Goal: Contribute content: Add original content to the website for others to see

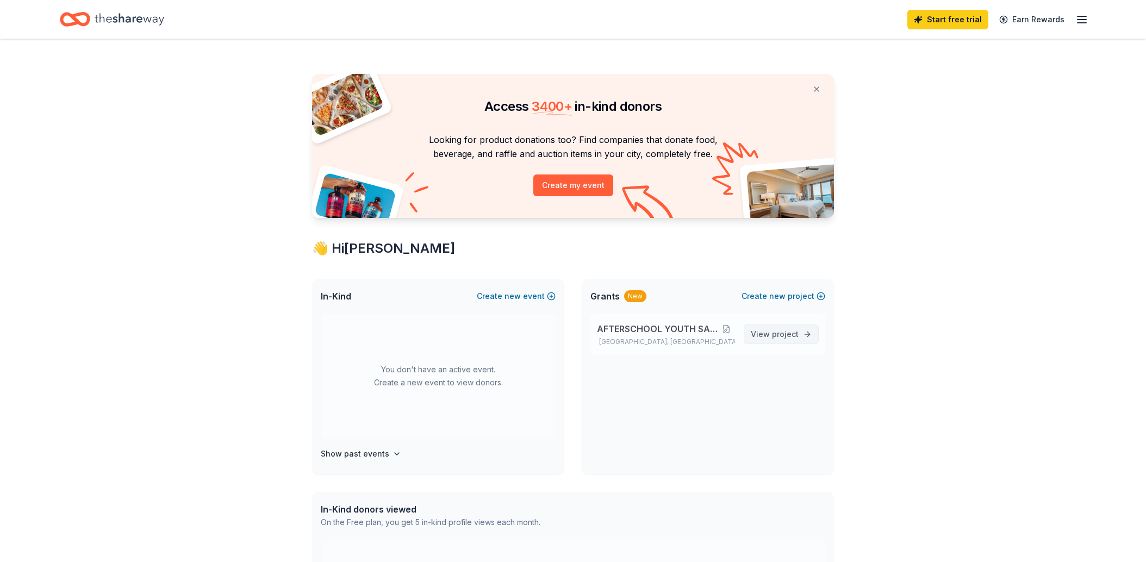
click at [795, 334] on span "project" at bounding box center [785, 334] width 27 height 9
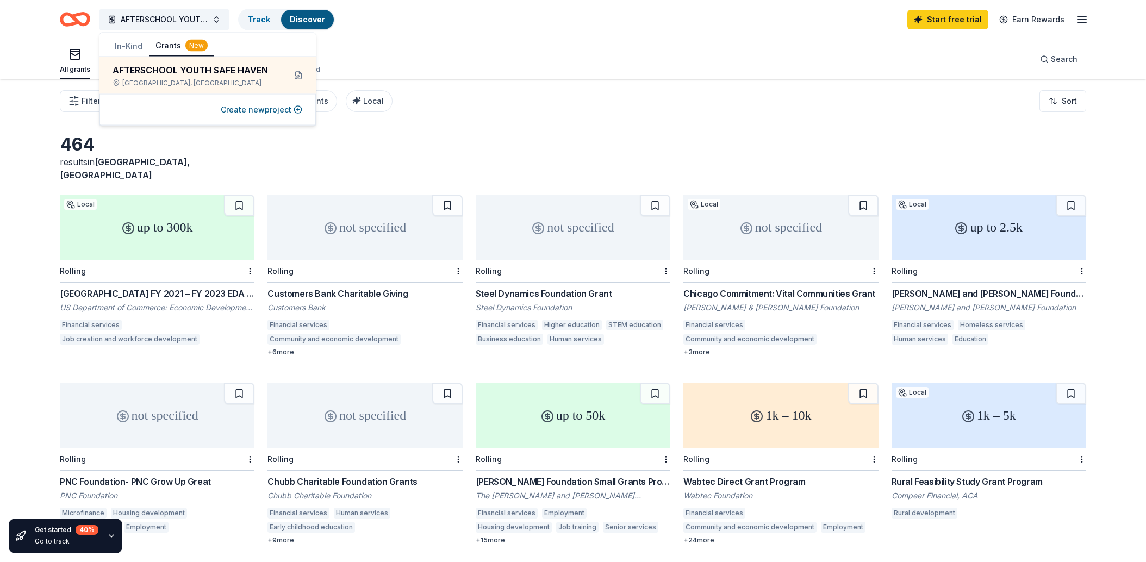
click at [152, 215] on div "up to 300k" at bounding box center [157, 227] width 195 height 65
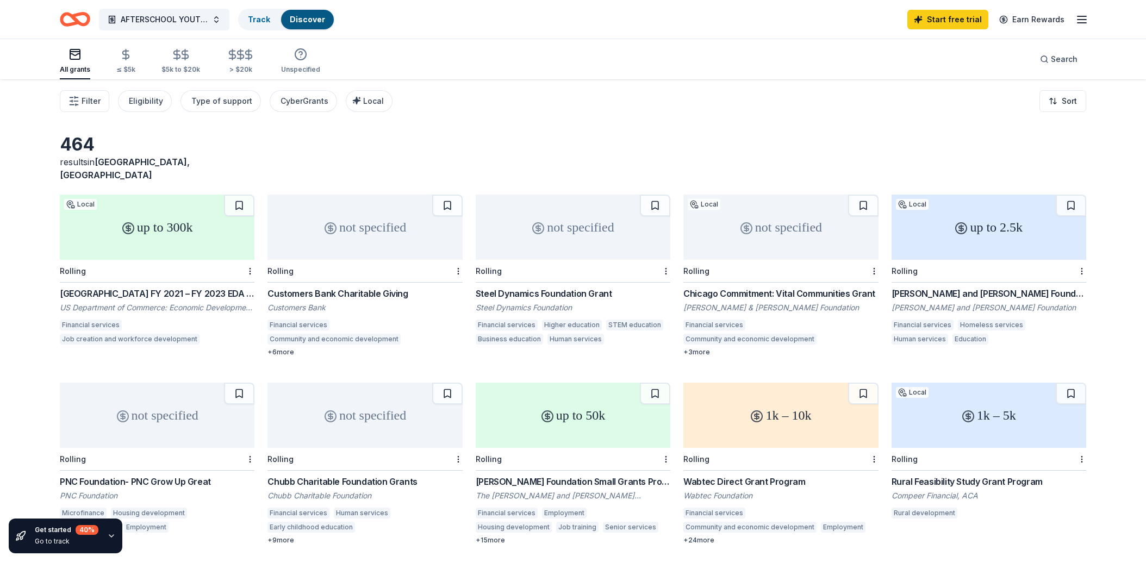
click at [810, 232] on div "not specified" at bounding box center [781, 227] width 195 height 65
click at [258, 20] on link "Track" at bounding box center [259, 19] width 22 height 9
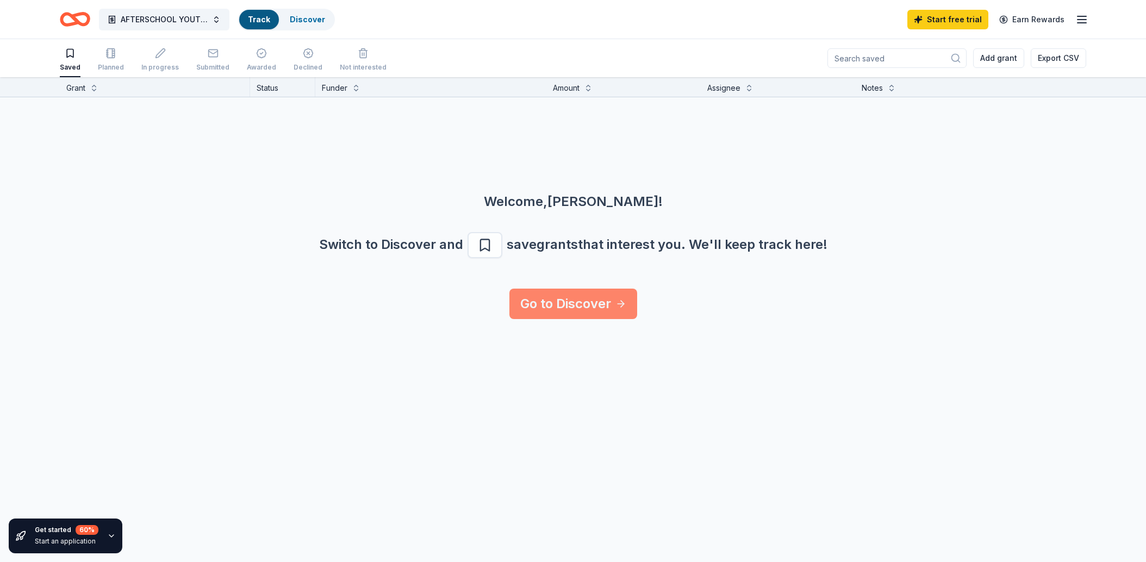
click at [594, 308] on link "Go to Discover" at bounding box center [574, 304] width 128 height 30
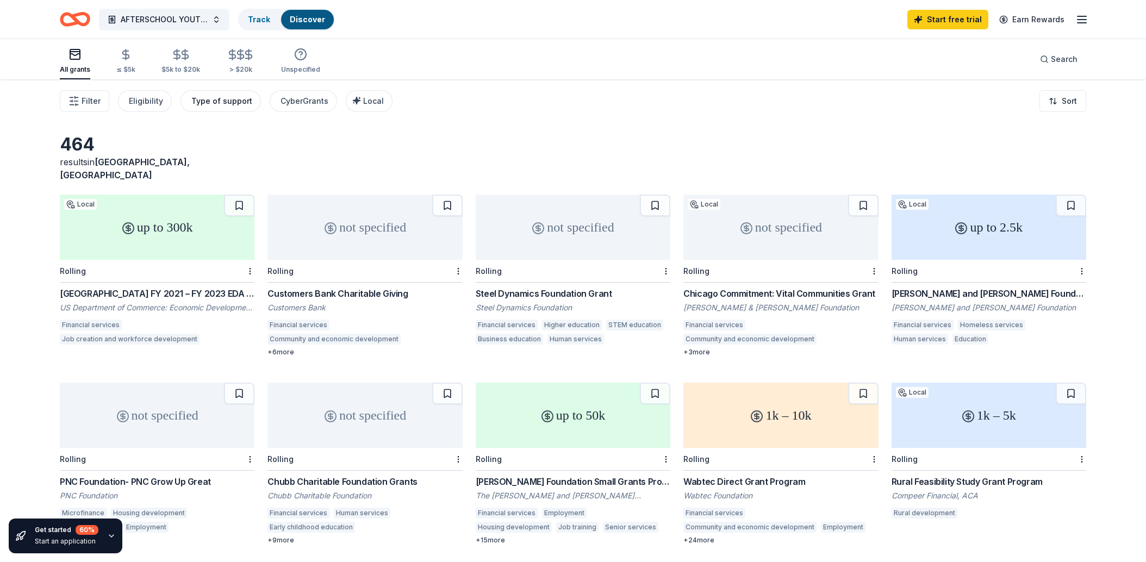
click at [229, 98] on div "Type of support" at bounding box center [221, 101] width 61 height 13
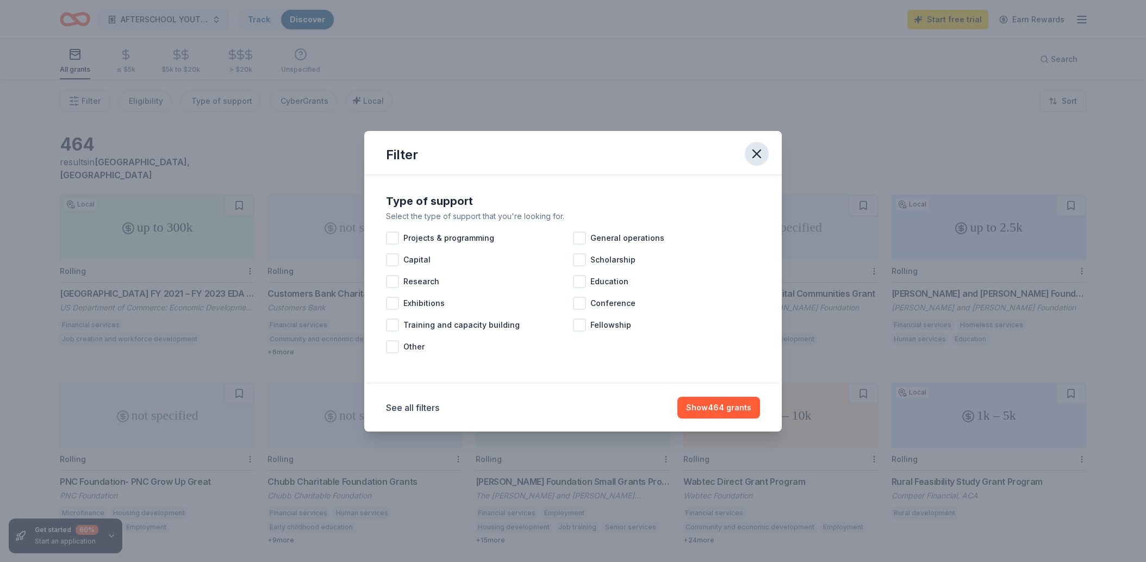
click at [754, 153] on icon "button" at bounding box center [756, 153] width 15 height 15
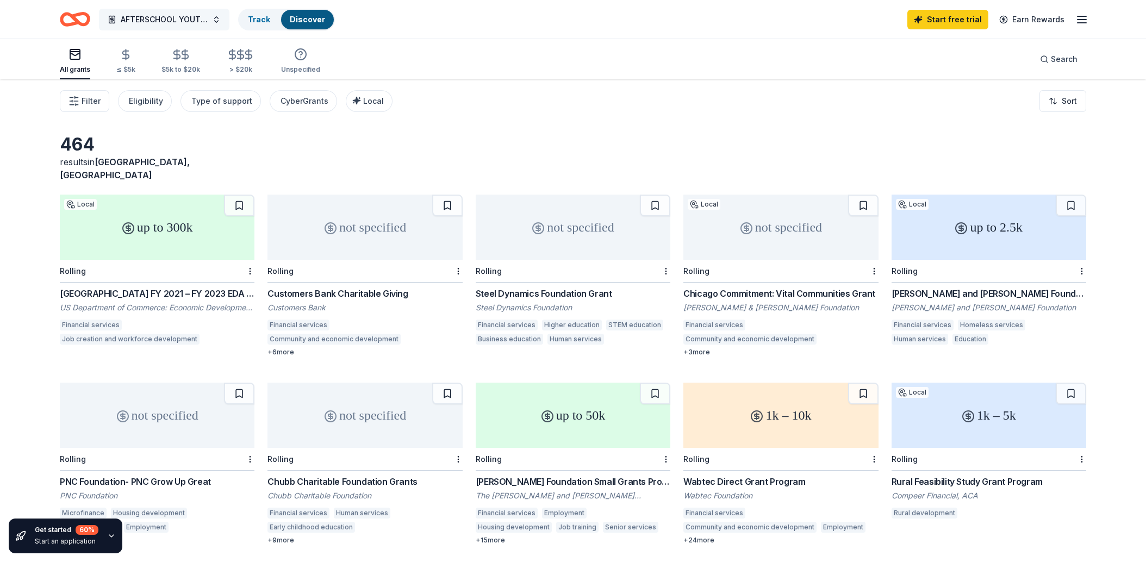
click at [185, 20] on span "AFTERSCHOOL YOUTH SAFE HAVEN" at bounding box center [164, 19] width 87 height 13
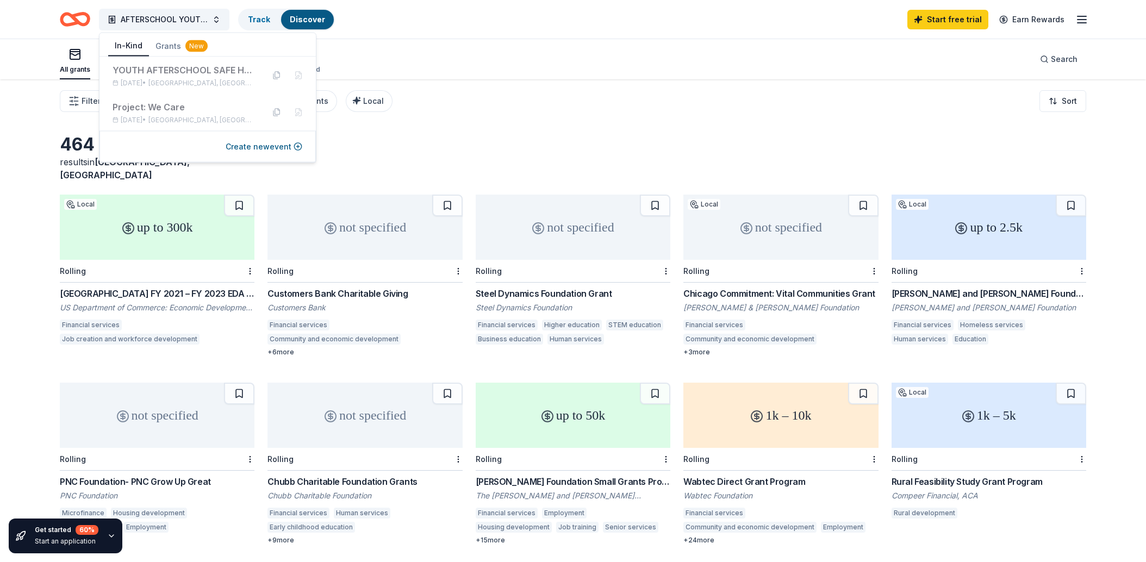
click at [127, 45] on button "In-Kind" at bounding box center [128, 46] width 41 height 21
click at [127, 44] on button "In-Kind" at bounding box center [128, 46] width 41 height 21
click at [131, 70] on div "YOUTH AFTERSCHOOL SAFE HAVEN" at bounding box center [184, 70] width 142 height 13
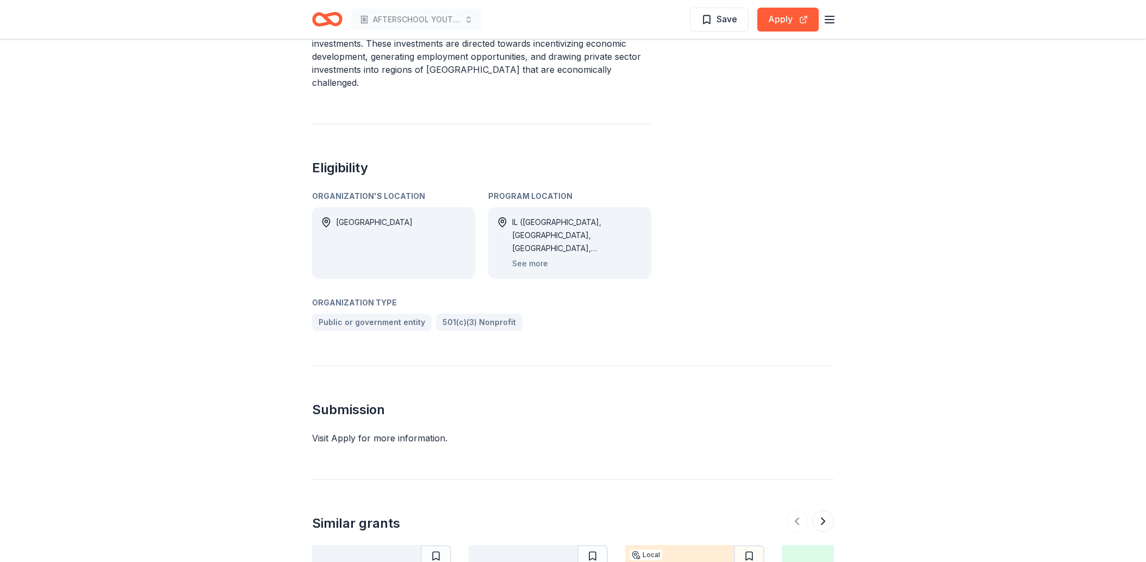
scroll to position [395, 0]
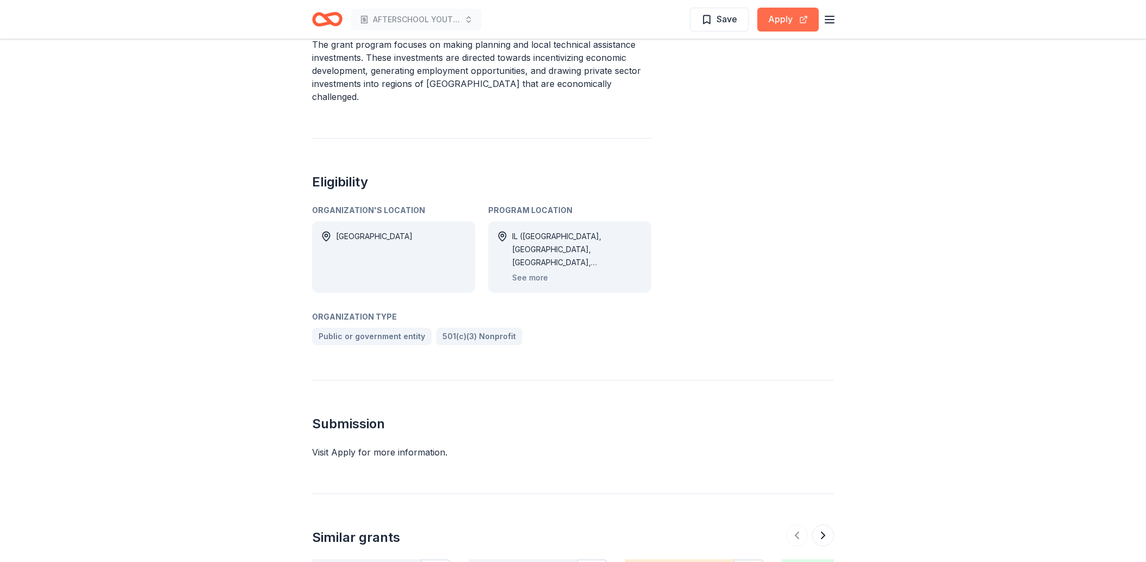
click at [781, 15] on button "Apply" at bounding box center [787, 20] width 61 height 24
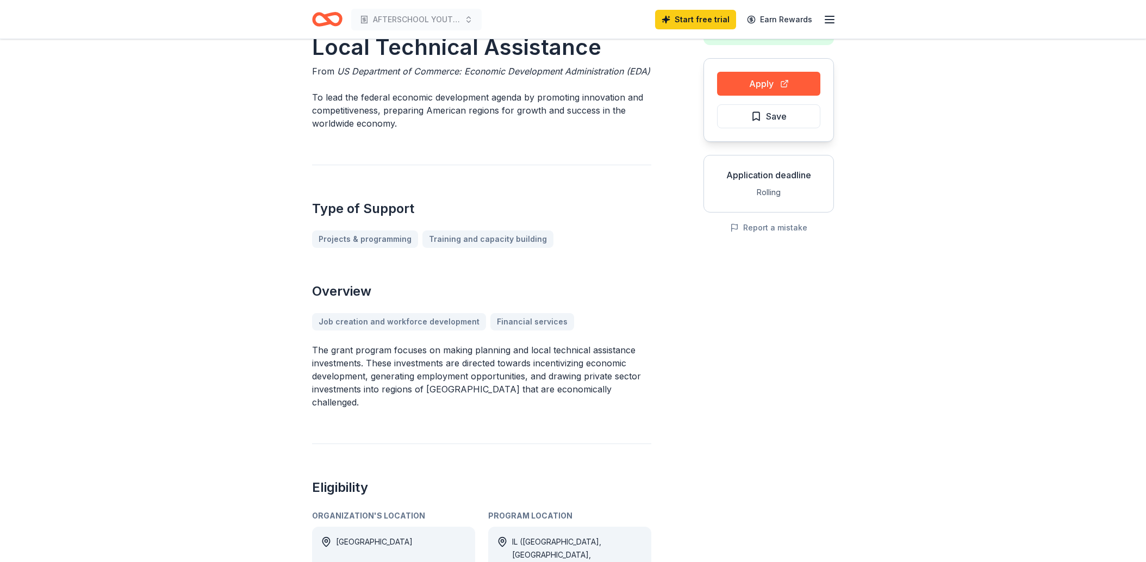
scroll to position [0, 0]
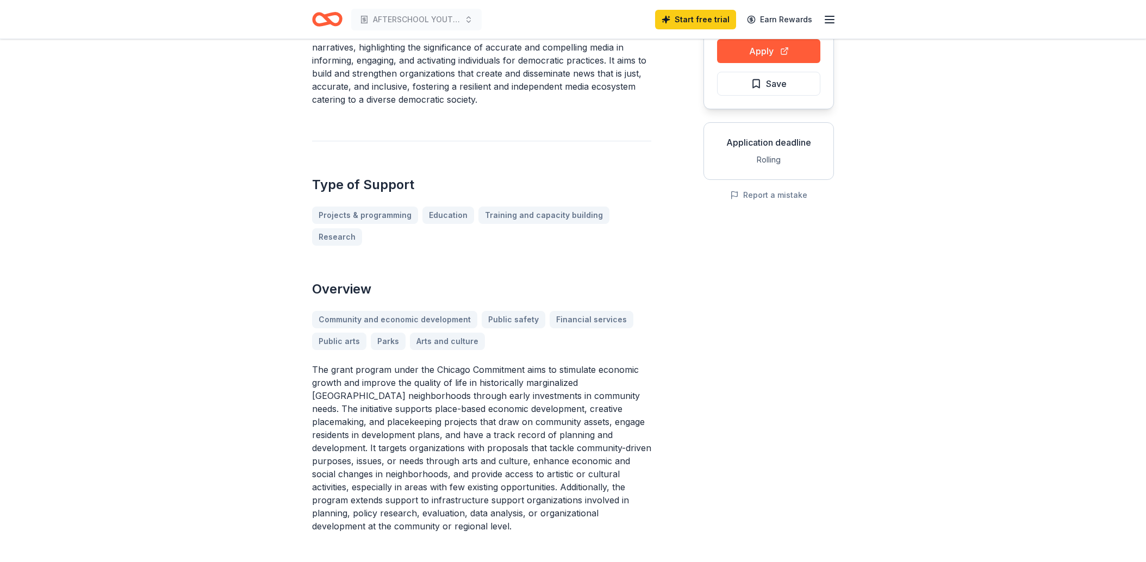
scroll to position [119, 0]
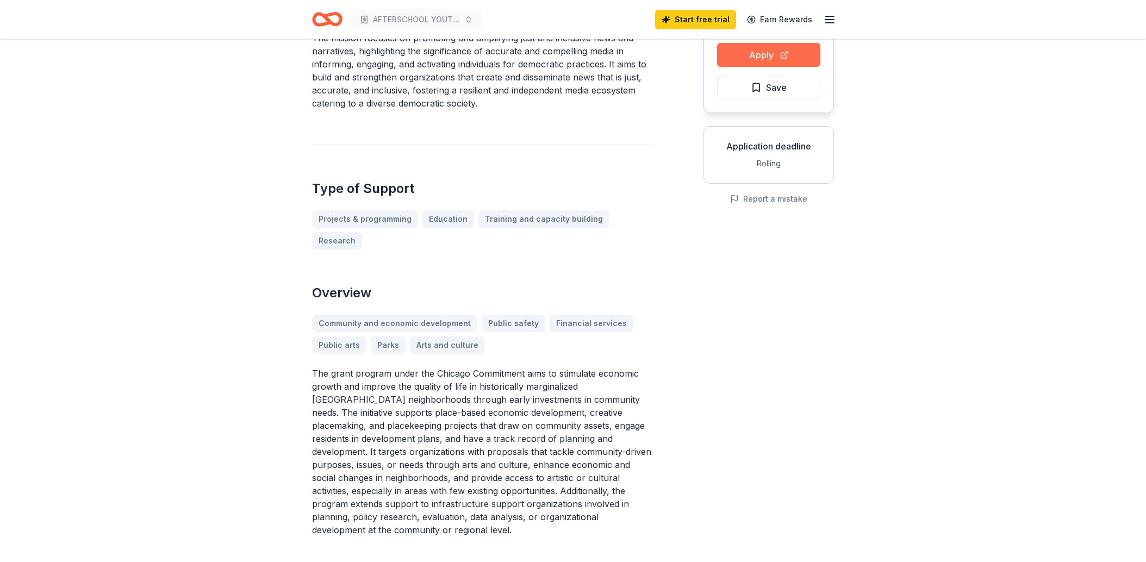
click at [766, 55] on button "Apply" at bounding box center [768, 55] width 103 height 24
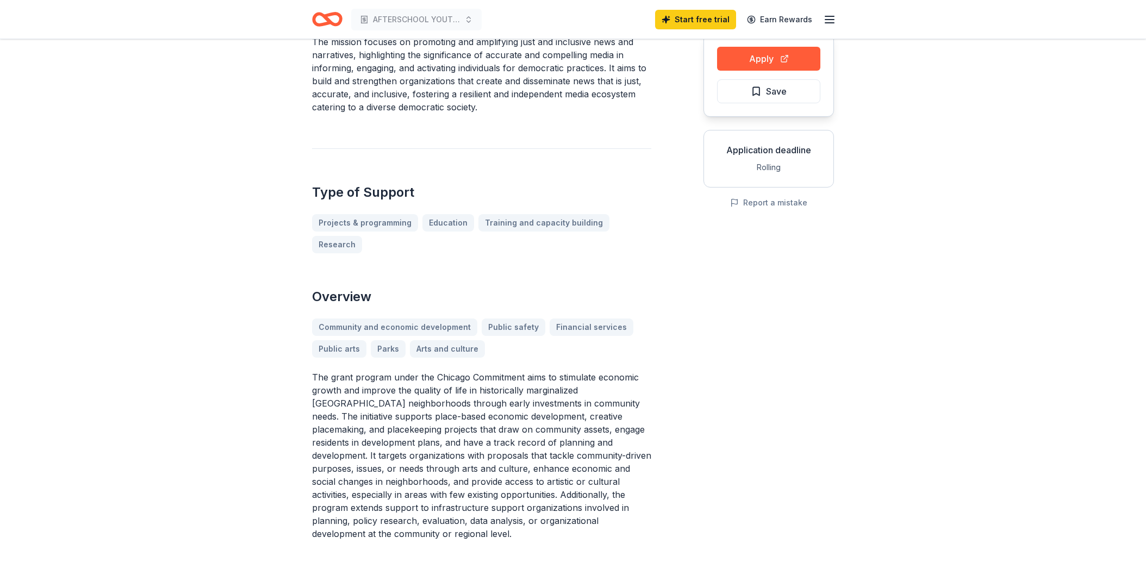
scroll to position [0, 0]
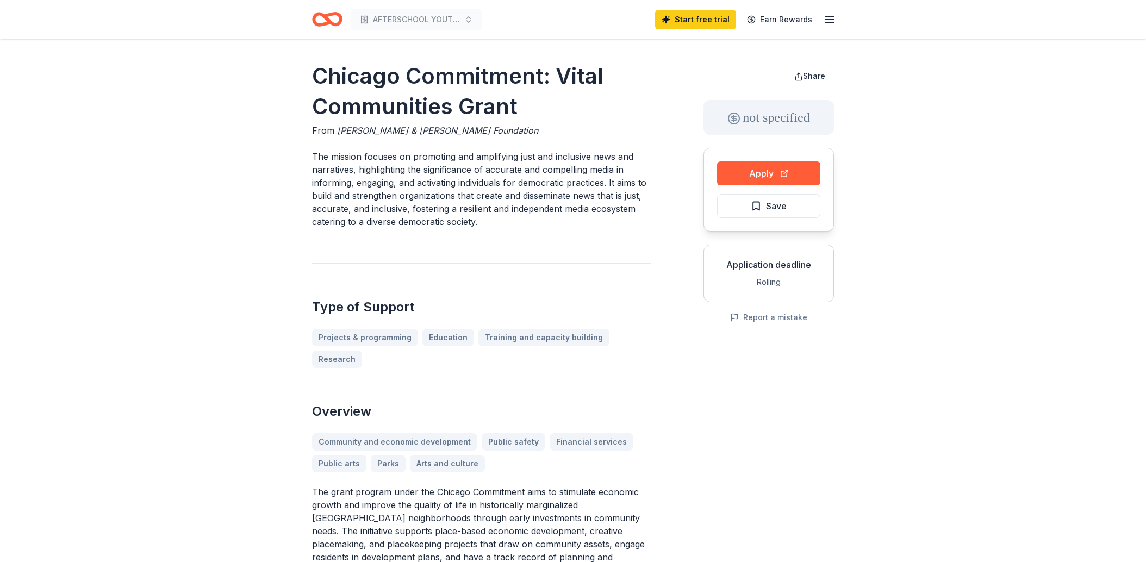
click at [830, 23] on line "button" at bounding box center [829, 23] width 9 height 0
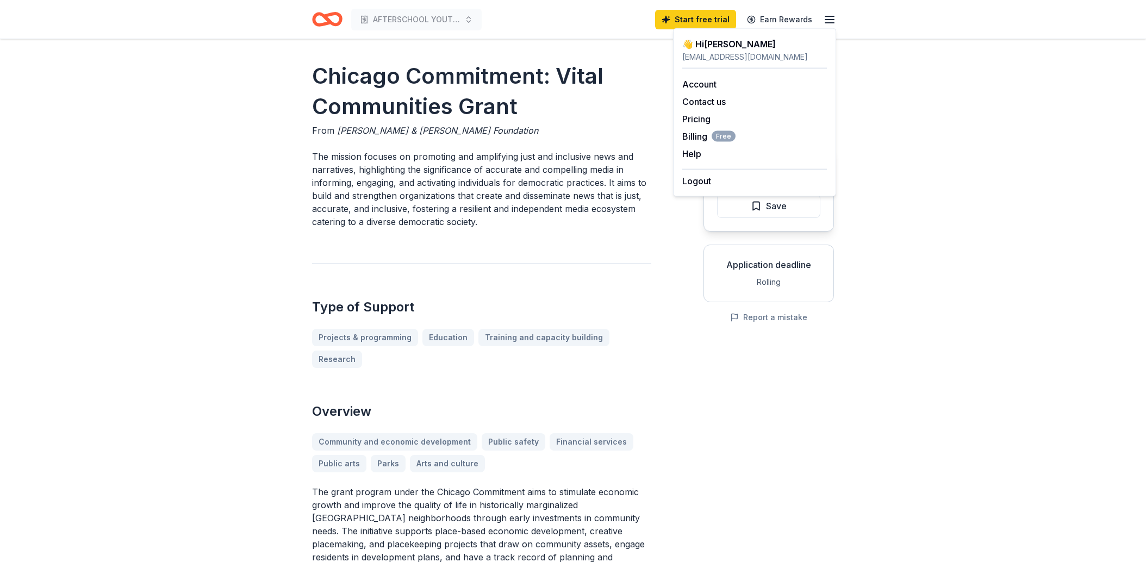
click at [830, 23] on line "button" at bounding box center [829, 23] width 9 height 0
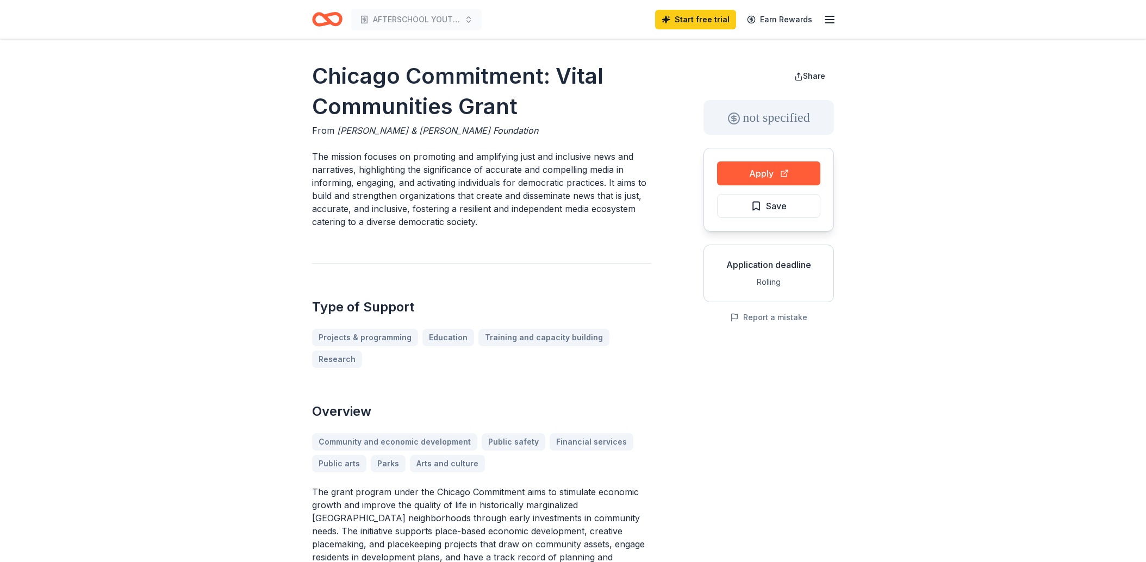
click at [331, 19] on icon "Home" at bounding box center [327, 20] width 30 height 26
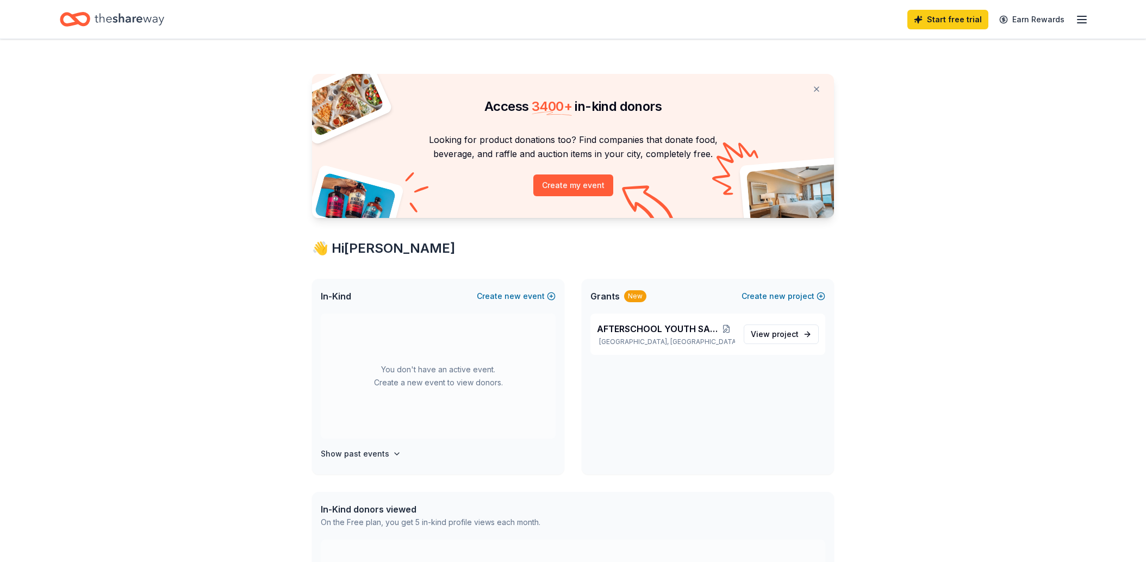
click at [73, 20] on icon "Home" at bounding box center [80, 19] width 17 height 11
click at [73, 20] on icon "Home" at bounding box center [75, 20] width 30 height 26
click at [516, 297] on span "new" at bounding box center [513, 296] width 16 height 13
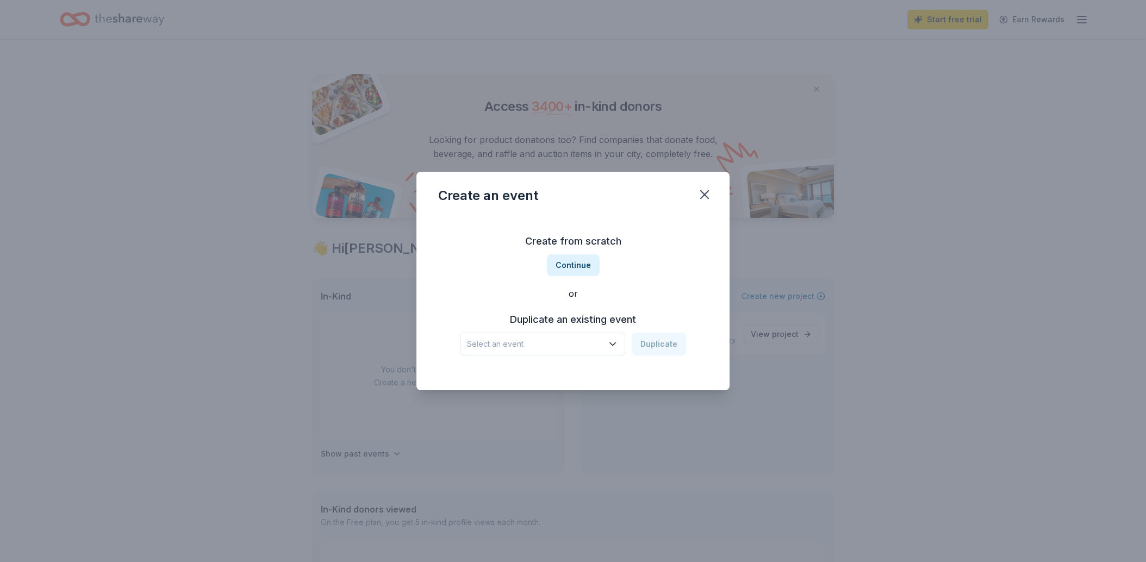
click at [613, 343] on icon "button" at bounding box center [612, 344] width 5 height 3
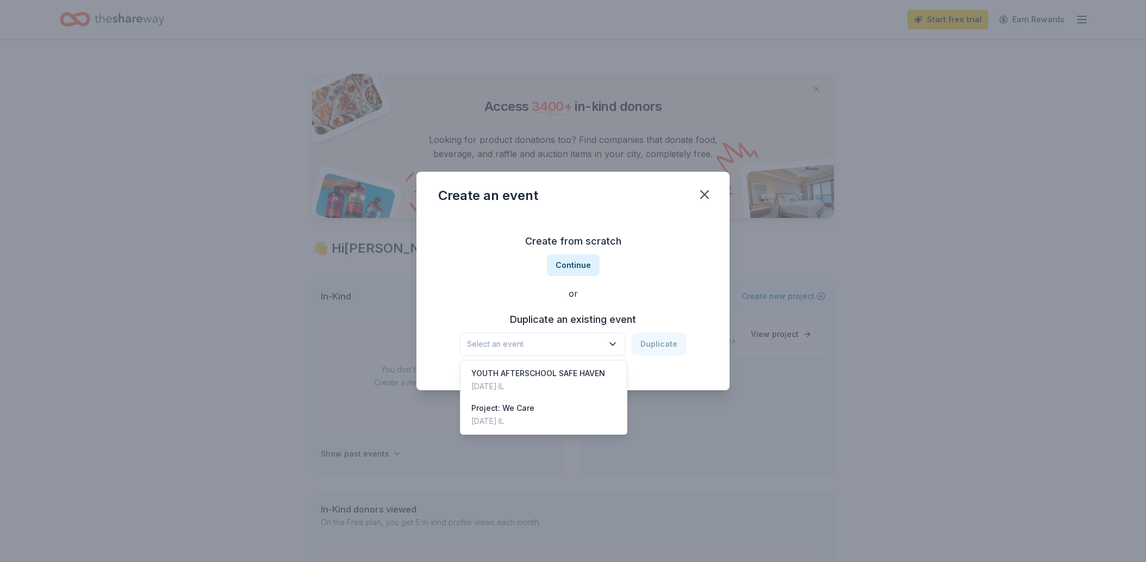
click at [613, 343] on icon "button" at bounding box center [612, 344] width 11 height 11
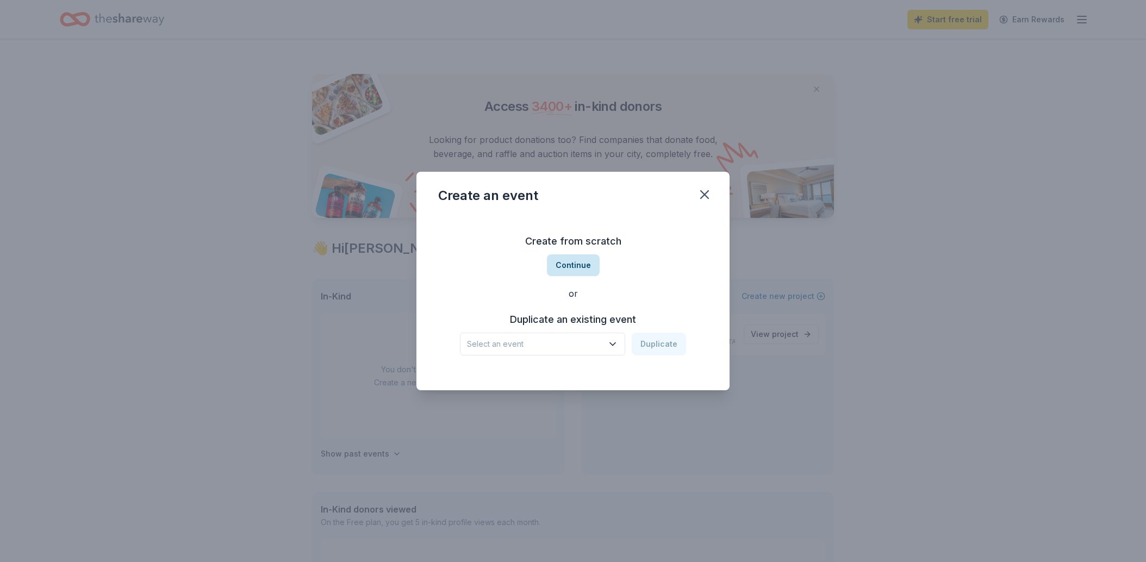
click at [574, 264] on button "Continue" at bounding box center [573, 265] width 53 height 22
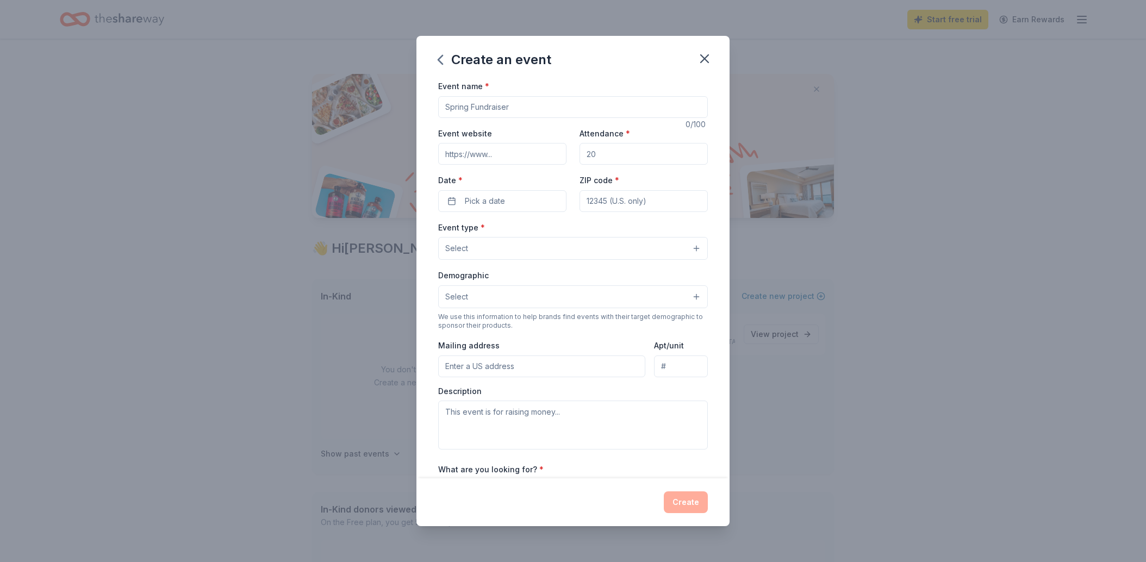
click at [479, 107] on input "Event name *" at bounding box center [573, 107] width 270 height 22
type input "Community Back to School"
click at [623, 156] on input "Attendance *" at bounding box center [644, 154] width 128 height 22
type input "200"
click at [449, 204] on button "Pick a date" at bounding box center [502, 201] width 128 height 22
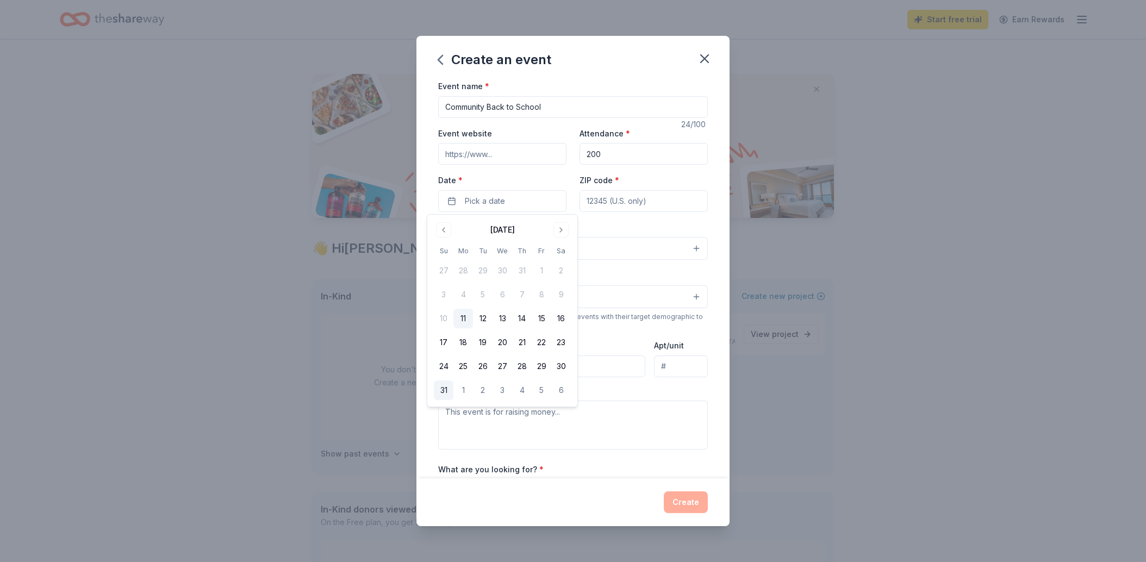
click at [446, 391] on button "31" at bounding box center [444, 391] width 20 height 20
click at [638, 202] on input "ZIP code *" at bounding box center [644, 201] width 128 height 22
type input "60644"
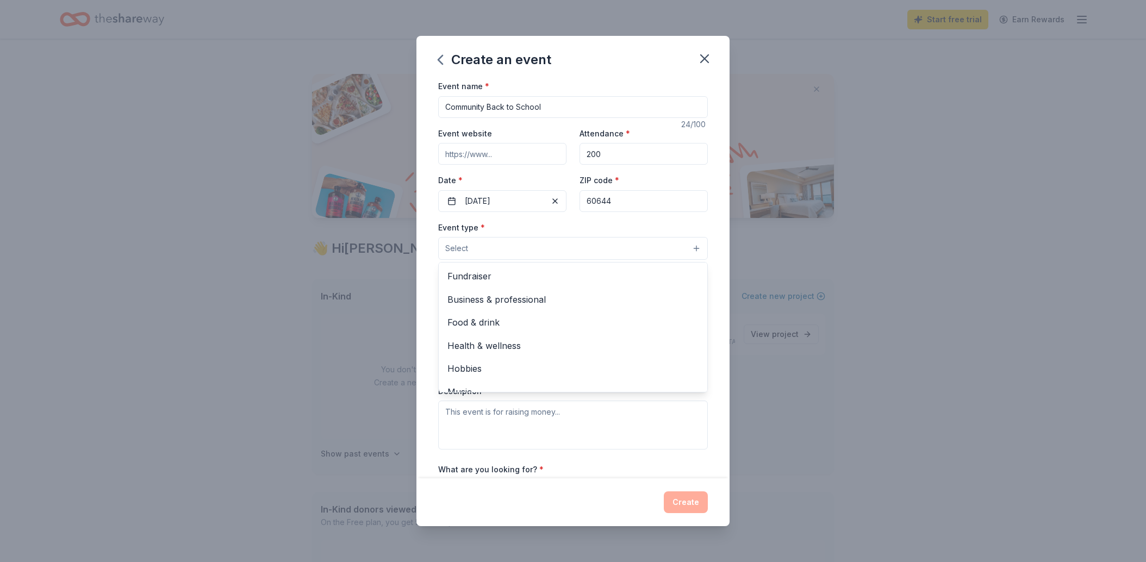
click at [476, 246] on button "Select" at bounding box center [573, 248] width 270 height 23
click at [472, 278] on span "Fundraiser" at bounding box center [573, 276] width 251 height 14
click at [717, 274] on div "Event name * Community Back to School 24 /100 Event website Attendance * 200 Da…" at bounding box center [573, 278] width 313 height 399
click at [462, 294] on span "Select" at bounding box center [456, 297] width 23 height 13
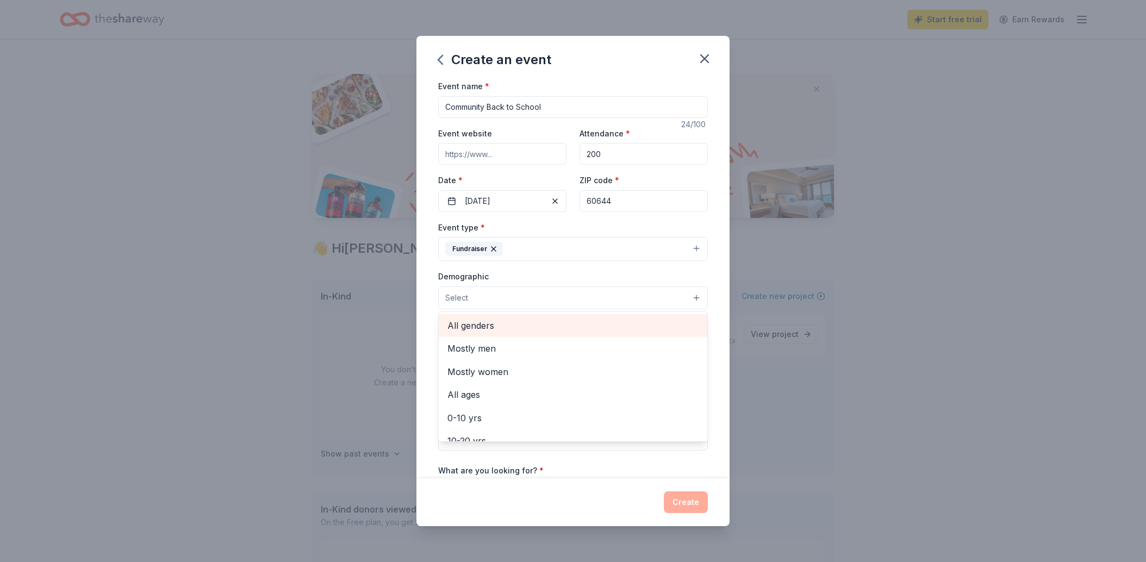
click at [470, 327] on span "All genders" at bounding box center [573, 326] width 251 height 14
click at [510, 245] on div "Event type * Fundraiser Demographic All genders Mostly men Mostly women All age…" at bounding box center [573, 336] width 270 height 231
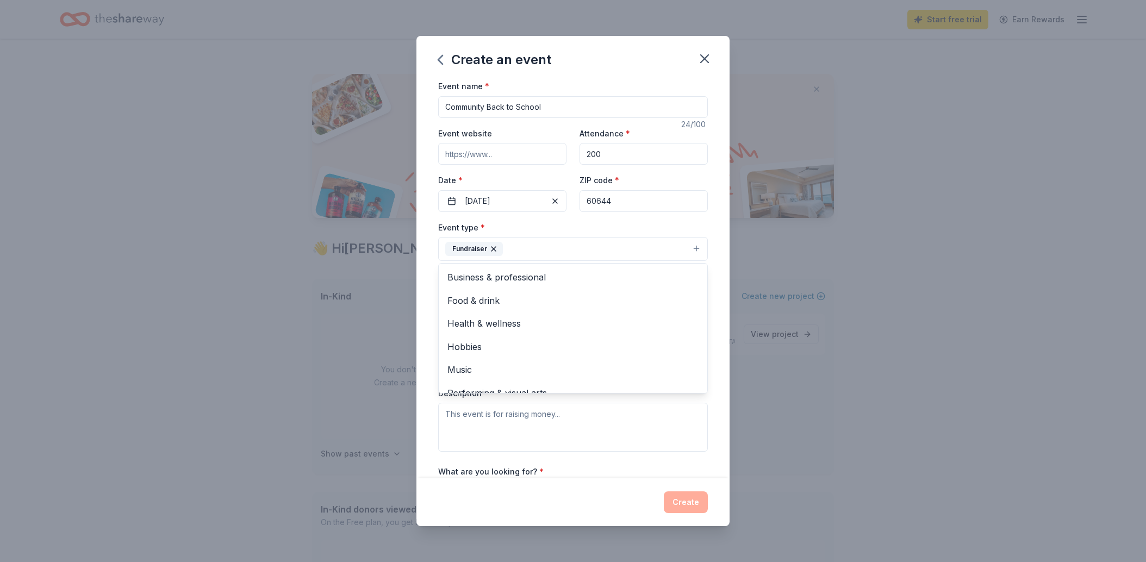
click at [555, 250] on button "Fundraiser" at bounding box center [573, 249] width 270 height 24
click at [642, 225] on div "Event type * Fundraiser Business & professional Food & drink Health & wellness …" at bounding box center [573, 241] width 270 height 41
click at [493, 369] on input "Mailing address" at bounding box center [541, 369] width 207 height 22
type input "5440 W Gladys Ave"
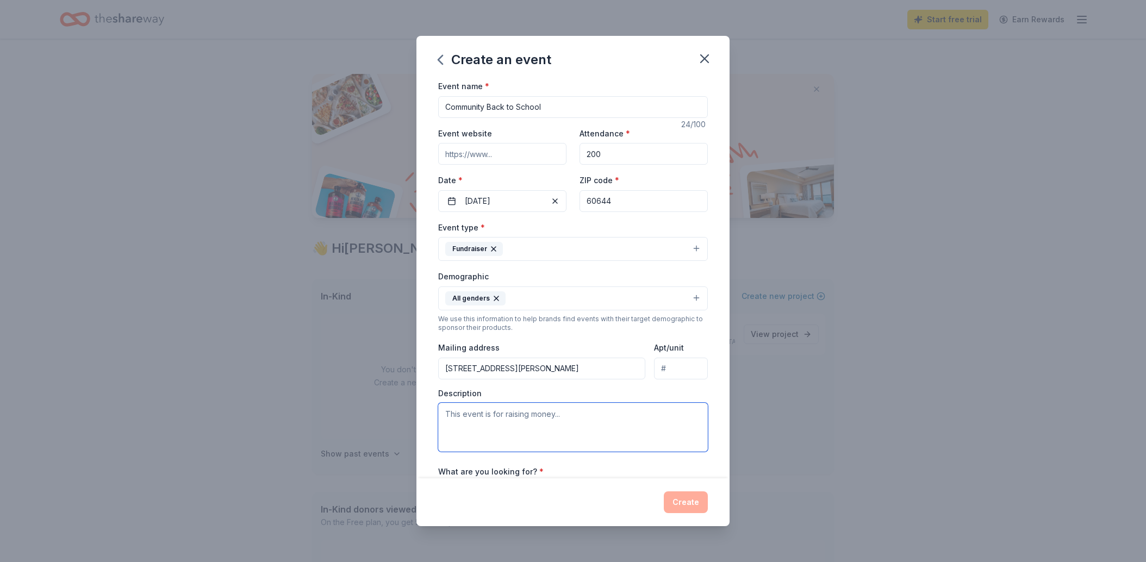
click at [449, 417] on textarea at bounding box center [573, 427] width 270 height 49
click at [604, 415] on textarea "Us to continue to make a positive impact onthe community we serve." at bounding box center [573, 427] width 270 height 49
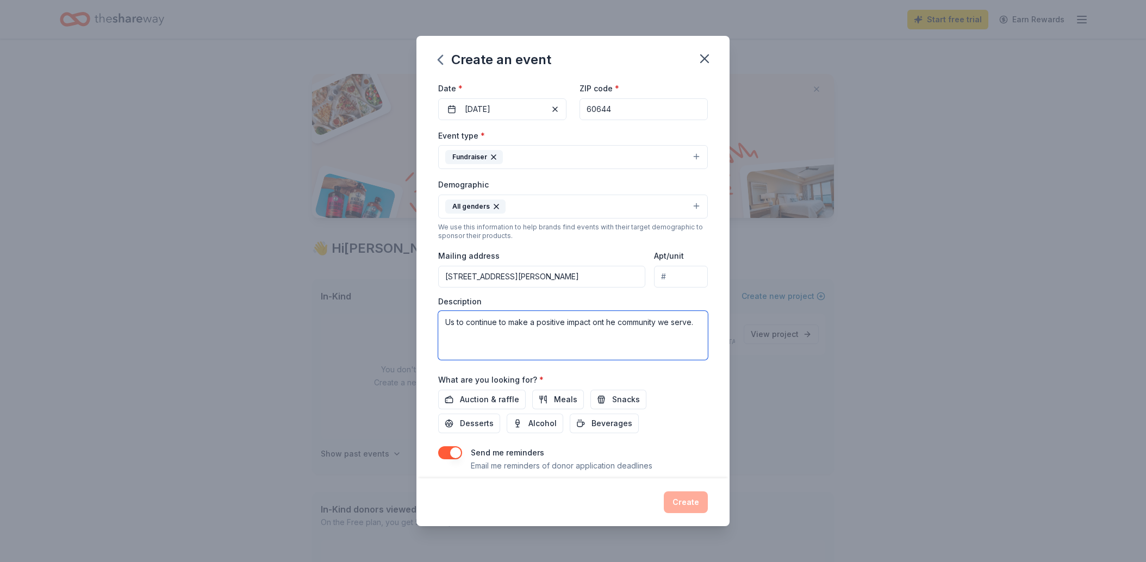
scroll to position [123, 0]
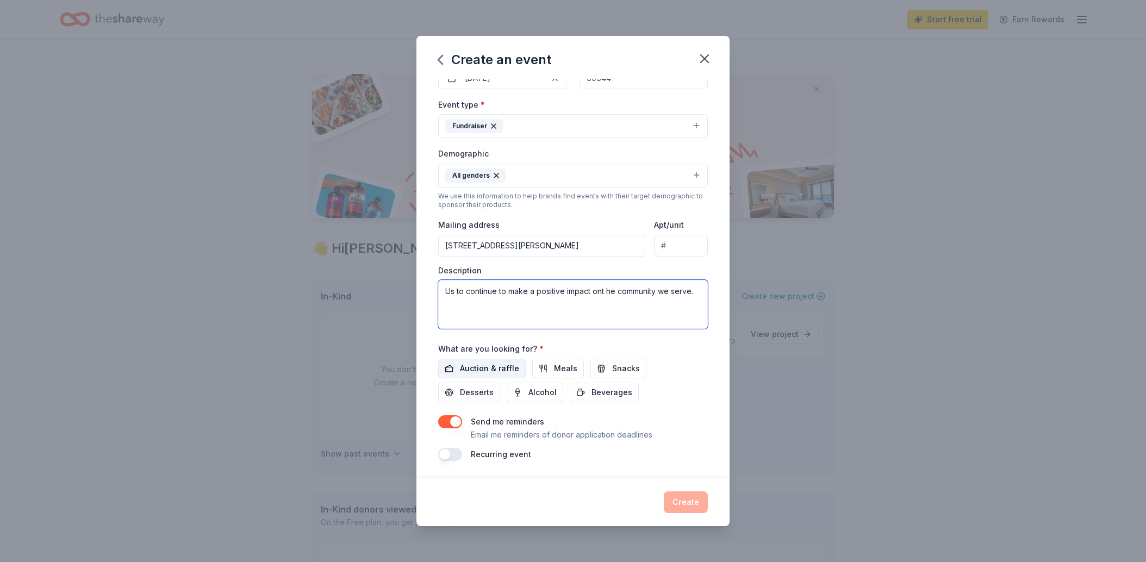
type textarea "Us to continue to make a positive impact ont he community we serve."
click at [448, 369] on button "Auction & raffle" at bounding box center [482, 369] width 88 height 20
click at [542, 373] on button "Meals" at bounding box center [558, 369] width 52 height 20
click at [690, 505] on button "Create" at bounding box center [686, 503] width 44 height 22
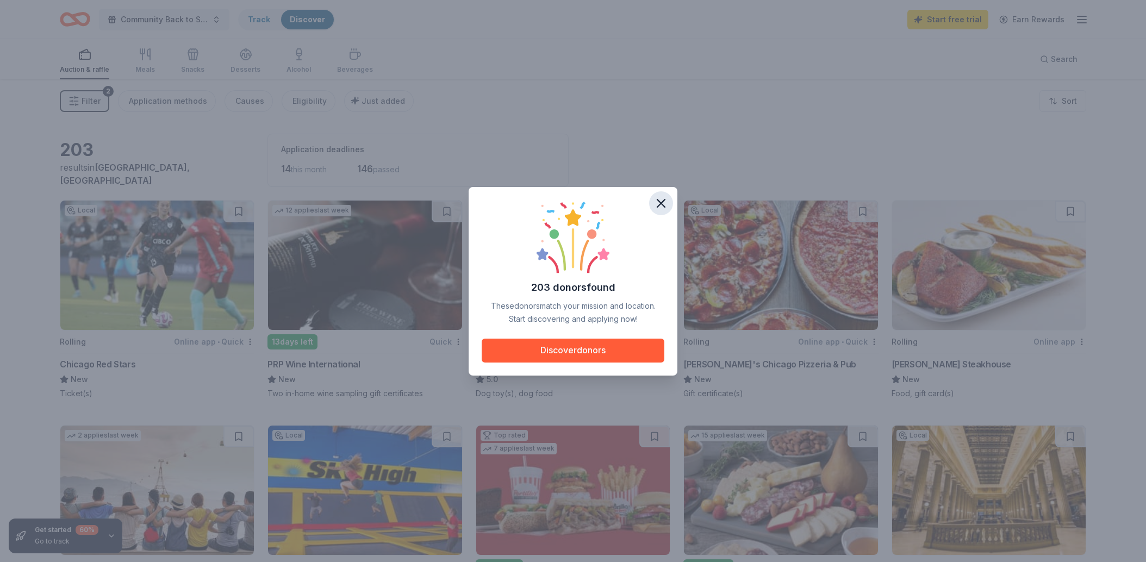
click at [662, 202] on icon "button" at bounding box center [661, 204] width 8 height 8
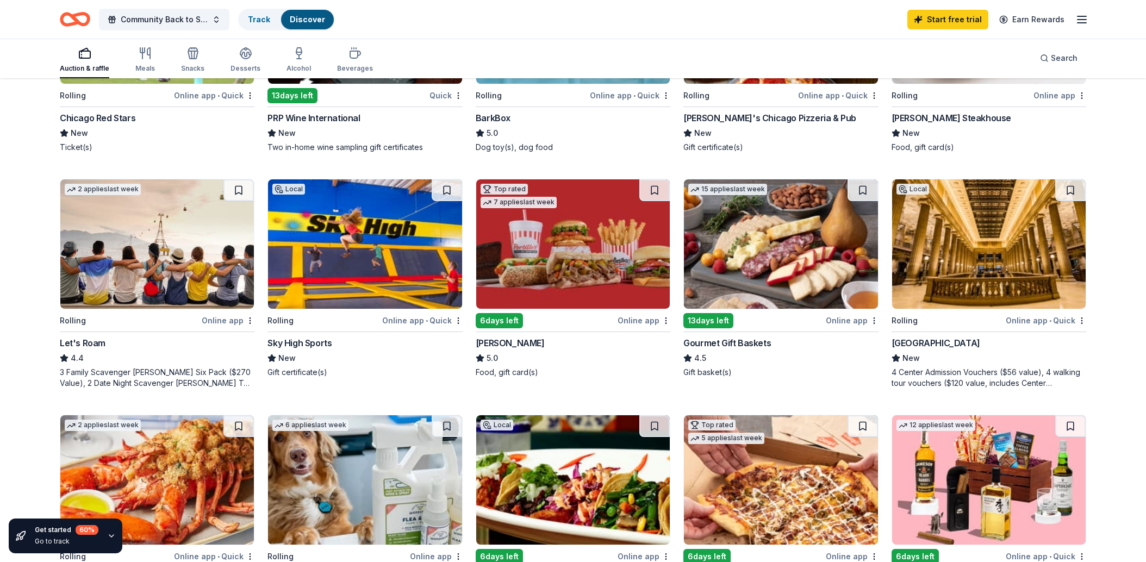
scroll to position [250, 0]
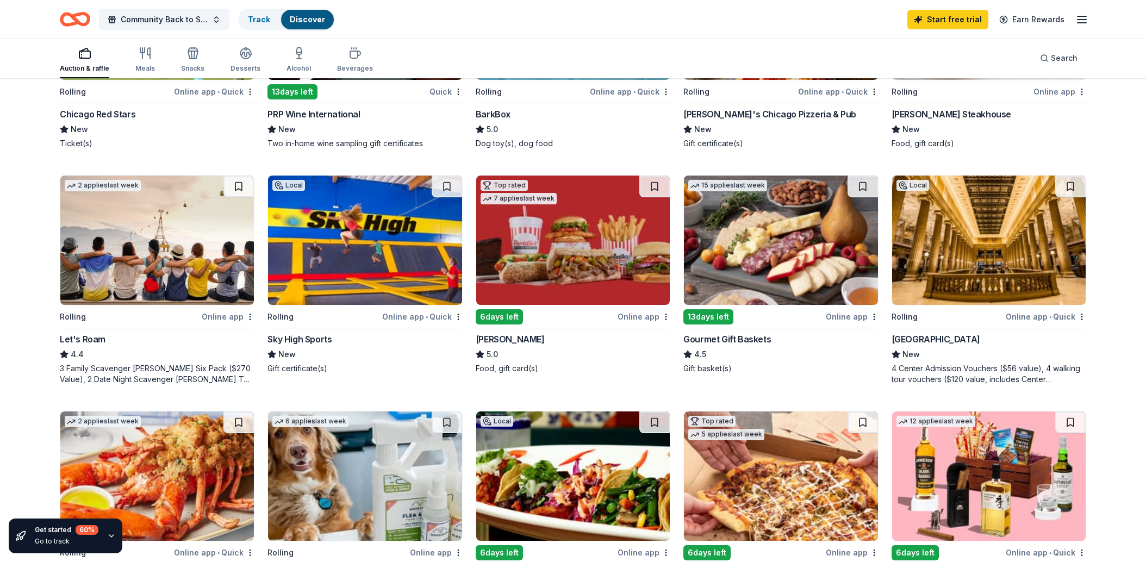
click at [566, 243] on img at bounding box center [573, 240] width 194 height 129
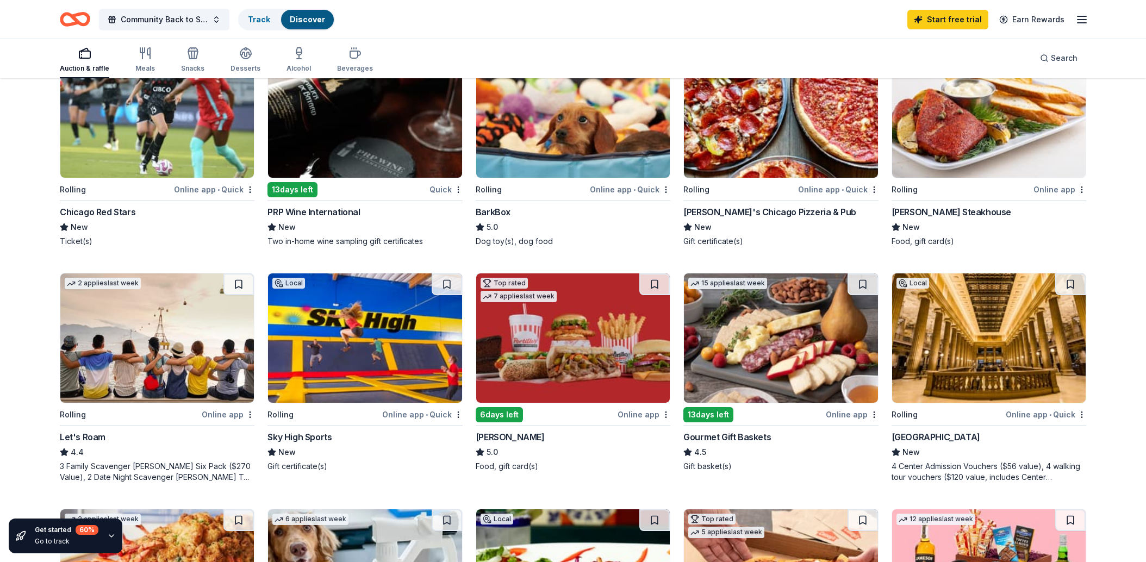
scroll to position [151, 0]
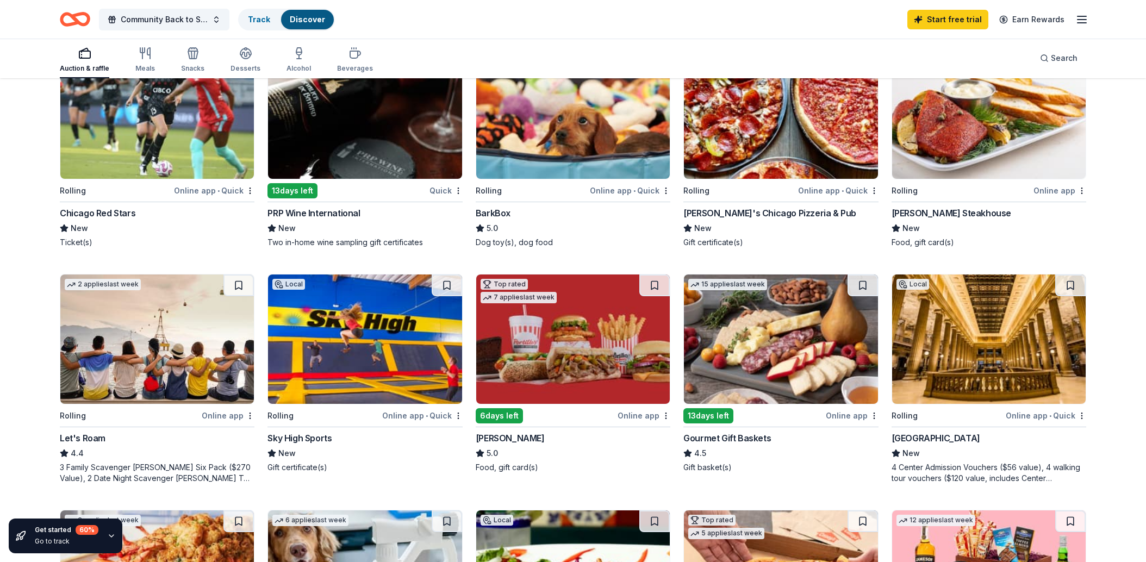
click at [774, 343] on img at bounding box center [781, 339] width 194 height 129
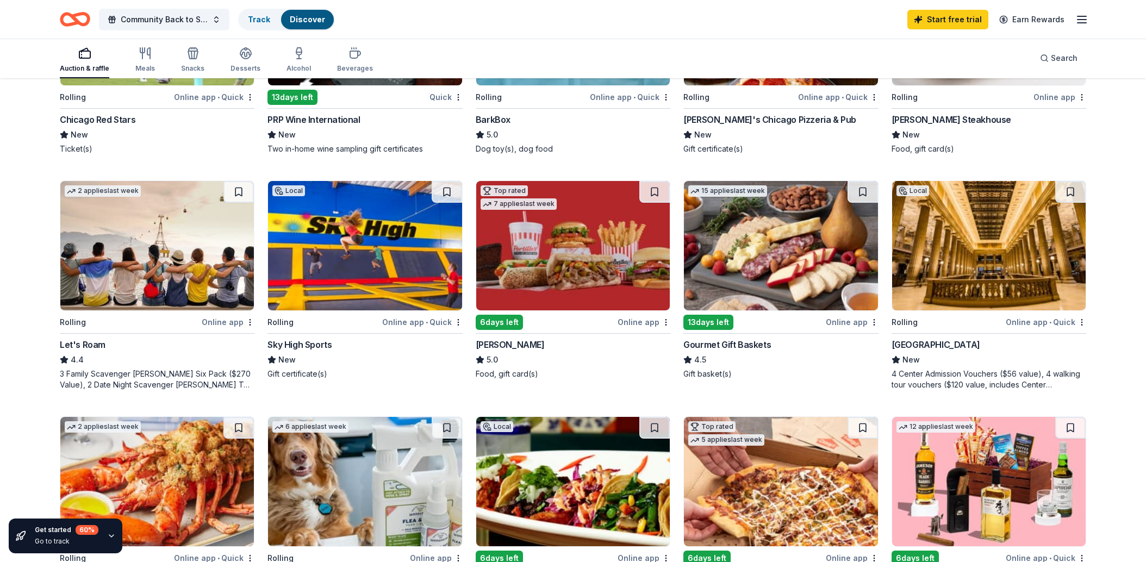
scroll to position [241, 0]
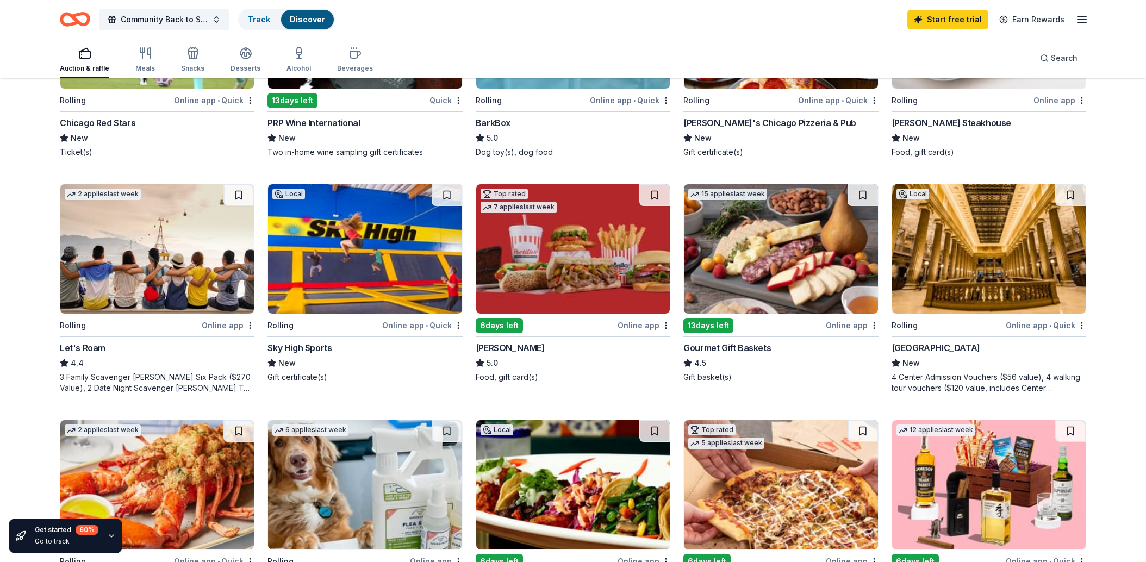
click at [989, 268] on img at bounding box center [989, 248] width 194 height 129
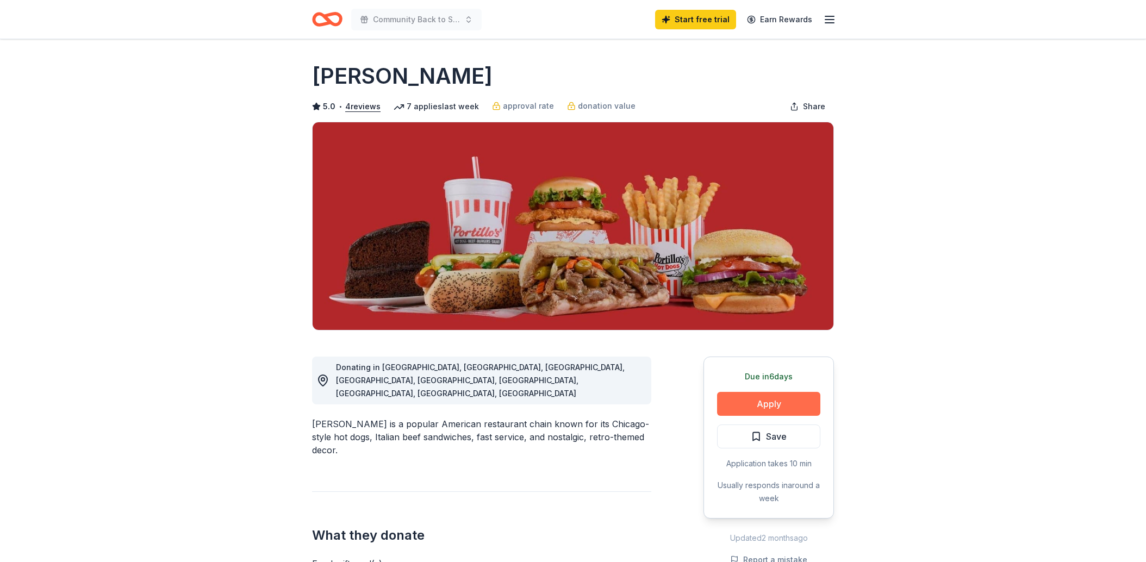
click at [767, 405] on button "Apply" at bounding box center [768, 404] width 103 height 24
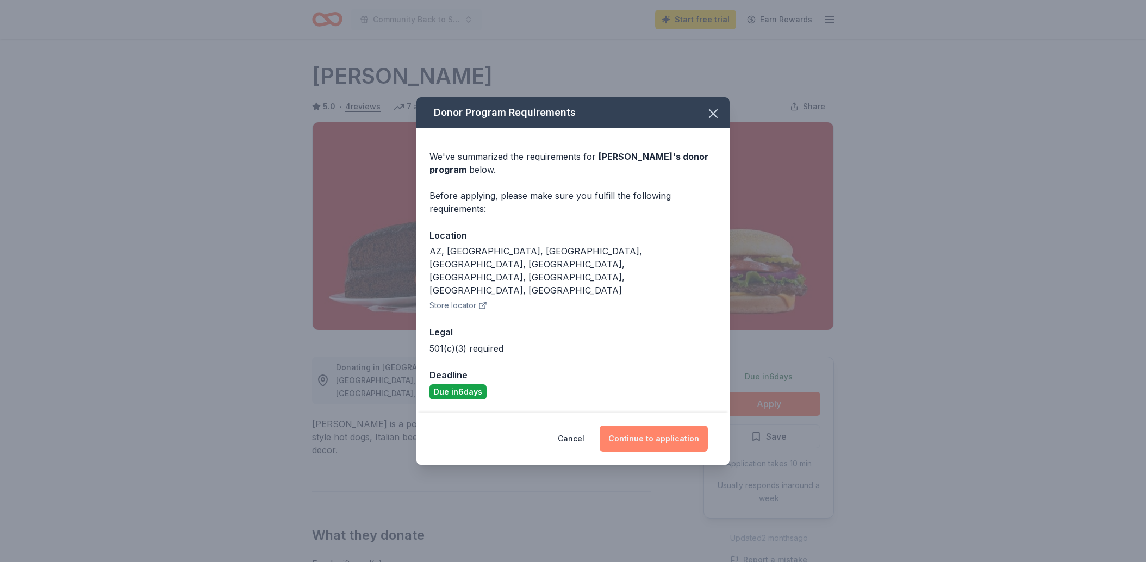
click at [663, 426] on button "Continue to application" at bounding box center [654, 439] width 108 height 26
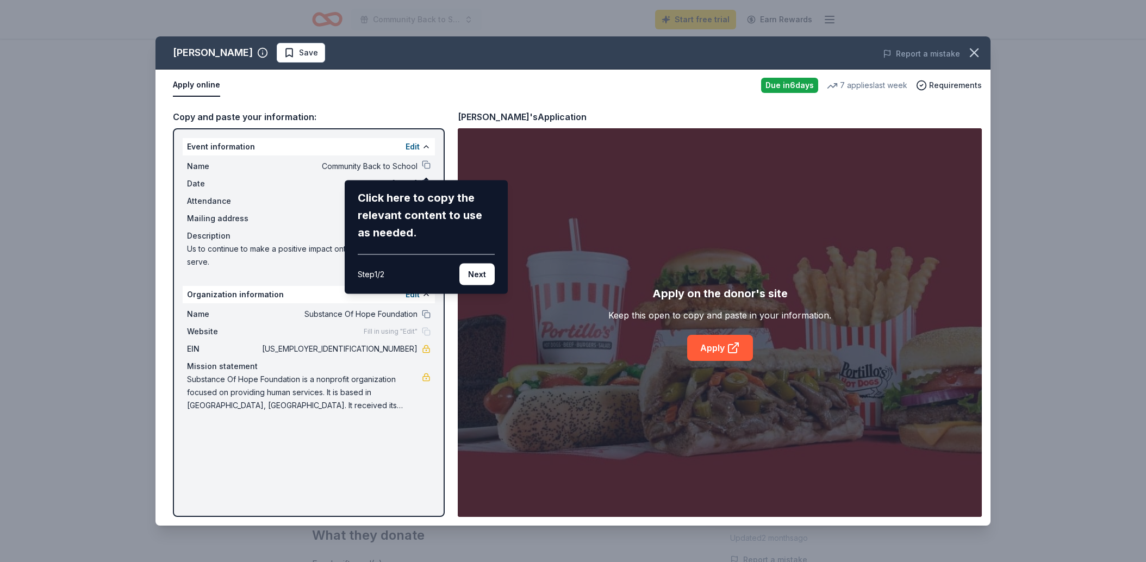
click at [480, 275] on button "Next" at bounding box center [476, 275] width 35 height 22
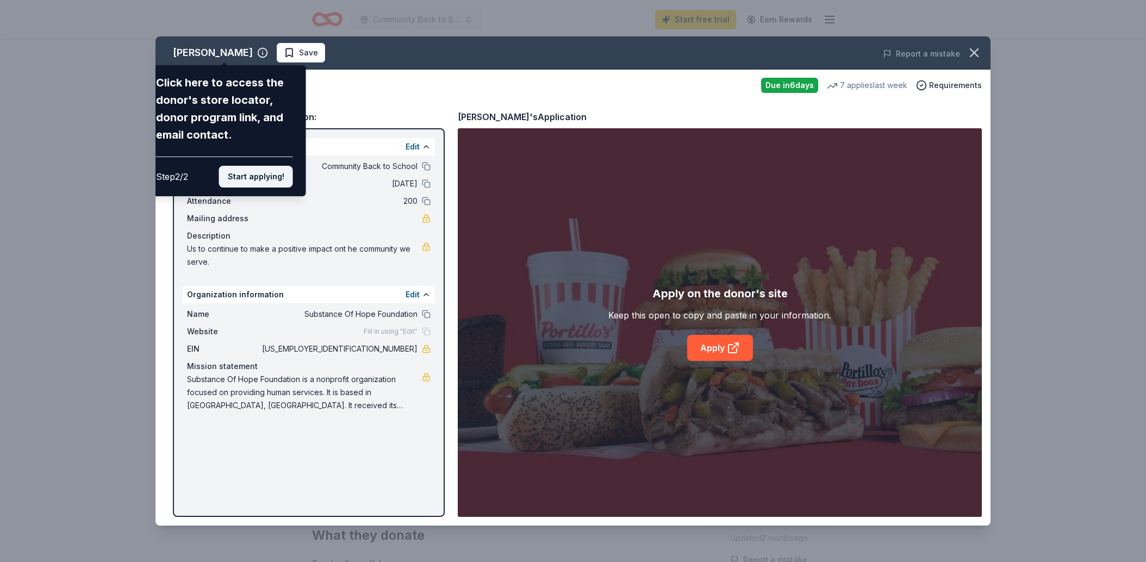
click at [249, 176] on button "Start applying!" at bounding box center [256, 177] width 74 height 22
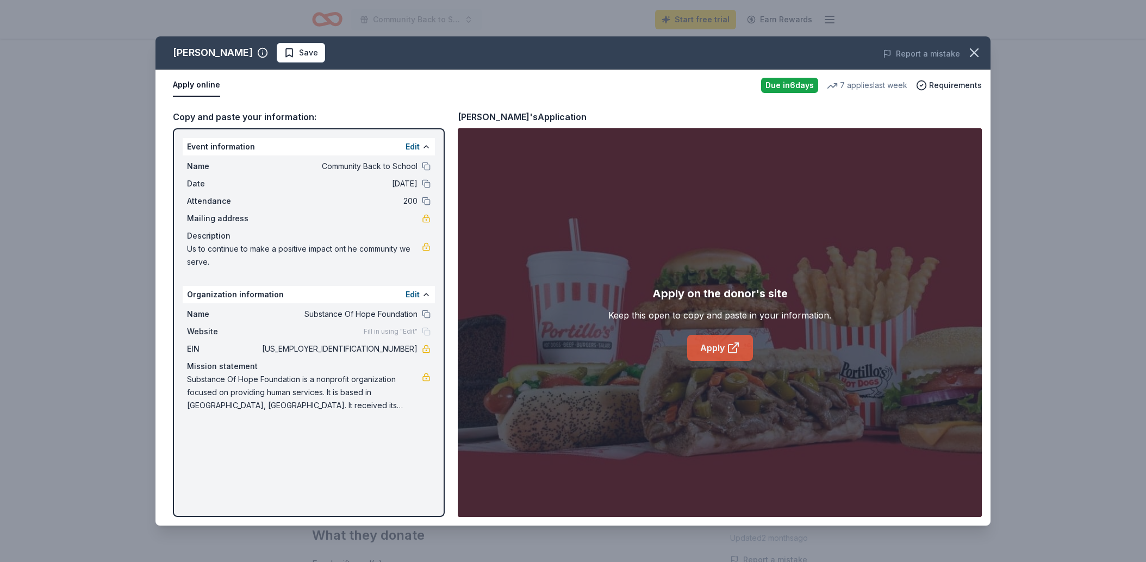
click at [719, 344] on link "Apply" at bounding box center [720, 348] width 66 height 26
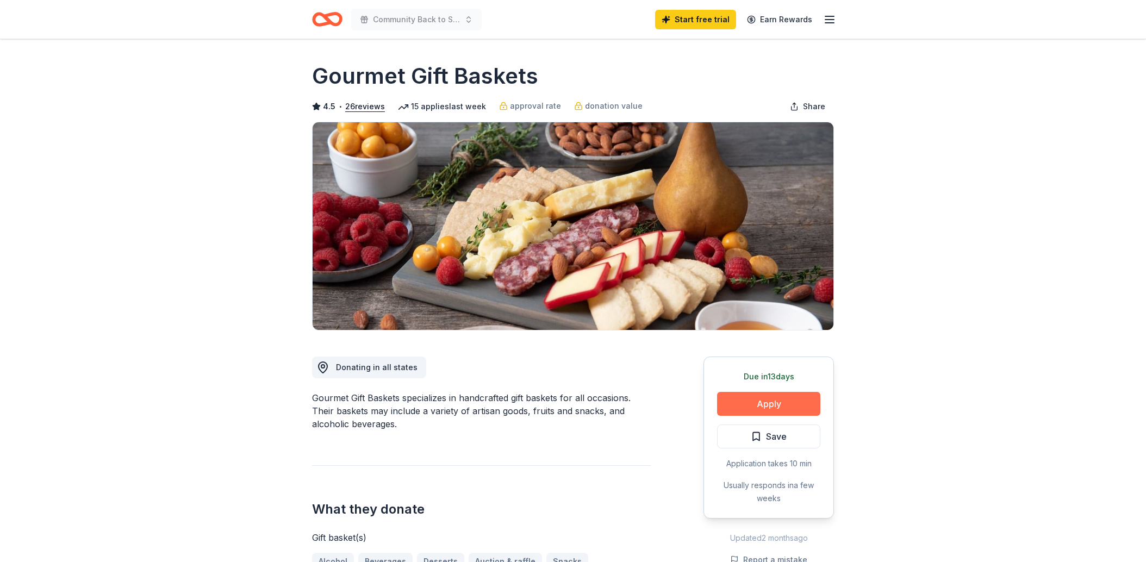
click at [765, 405] on button "Apply" at bounding box center [768, 404] width 103 height 24
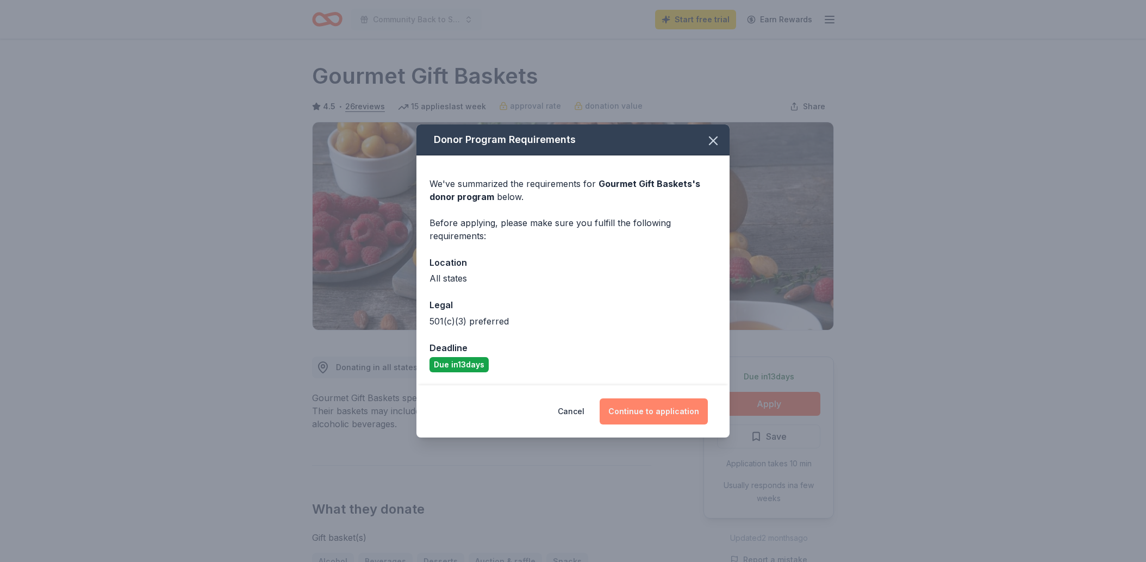
click at [661, 411] on button "Continue to application" at bounding box center [654, 412] width 108 height 26
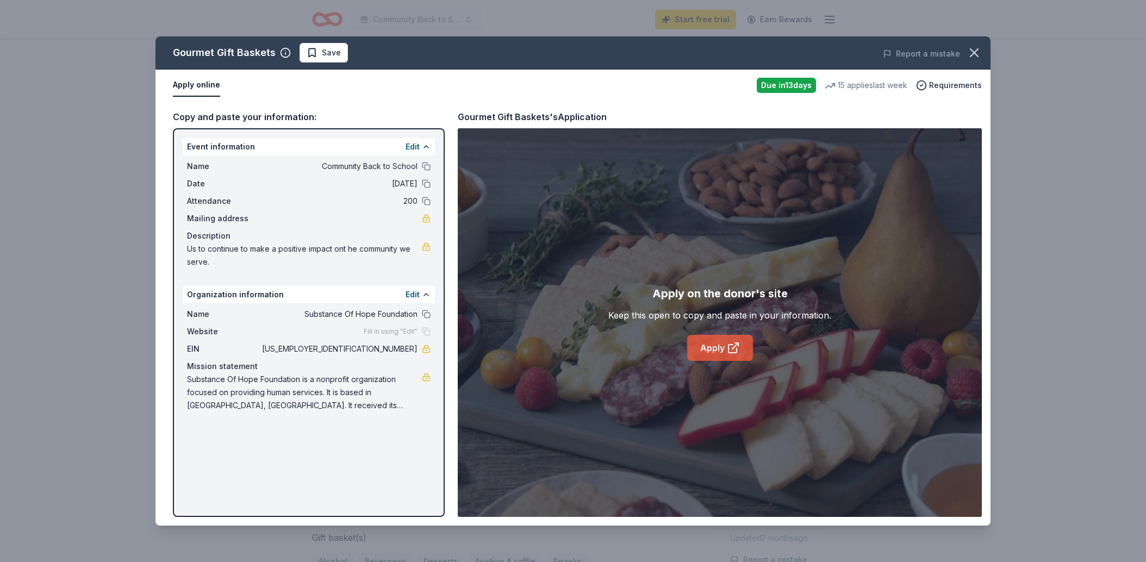
click at [710, 352] on link "Apply" at bounding box center [720, 348] width 66 height 26
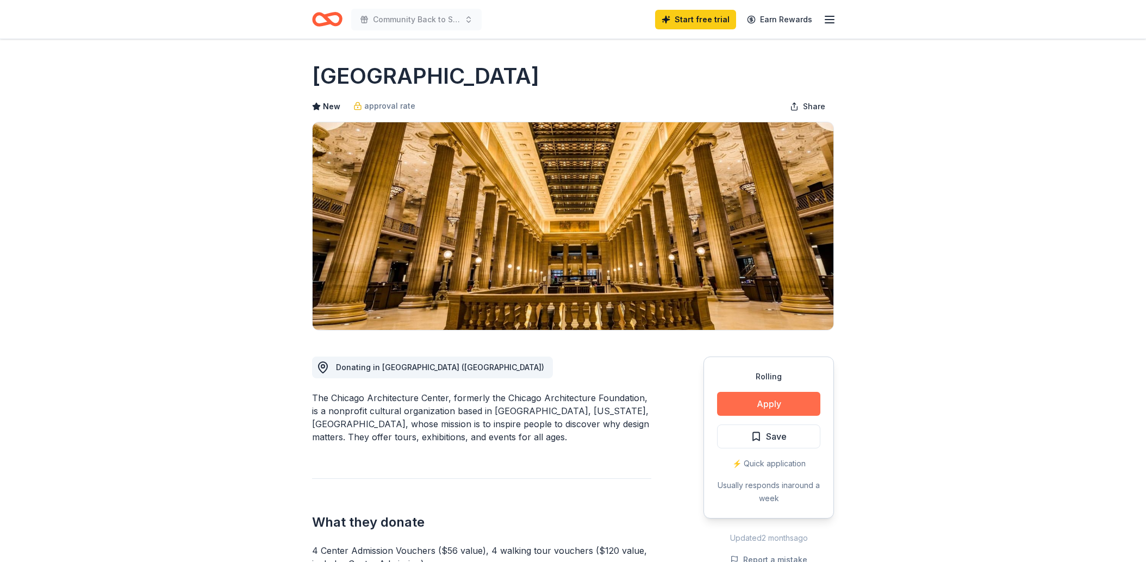
click at [760, 399] on button "Apply" at bounding box center [768, 404] width 103 height 24
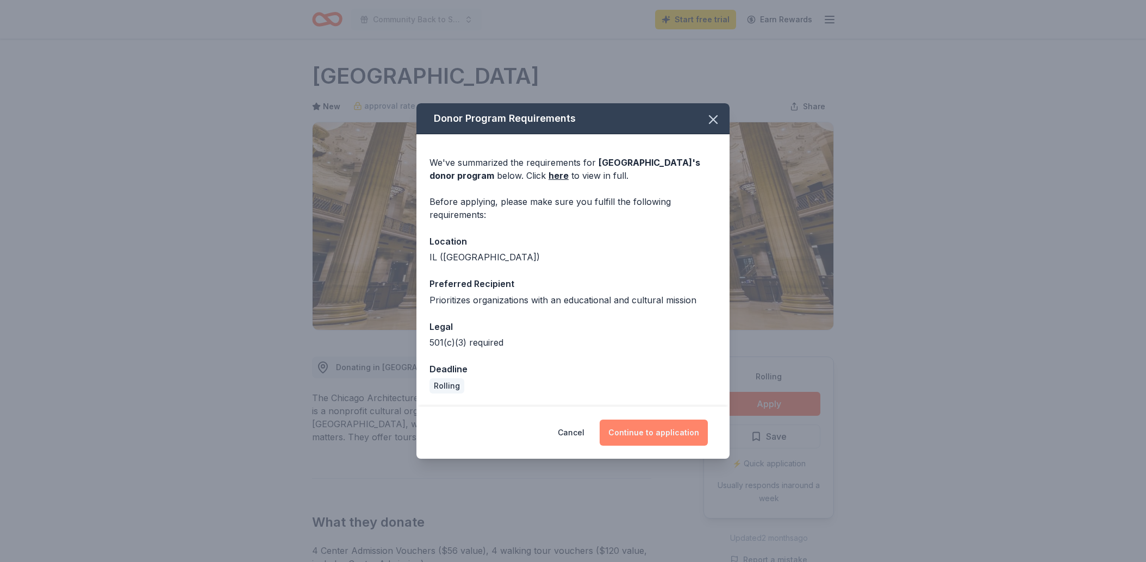
click at [660, 431] on button "Continue to application" at bounding box center [654, 433] width 108 height 26
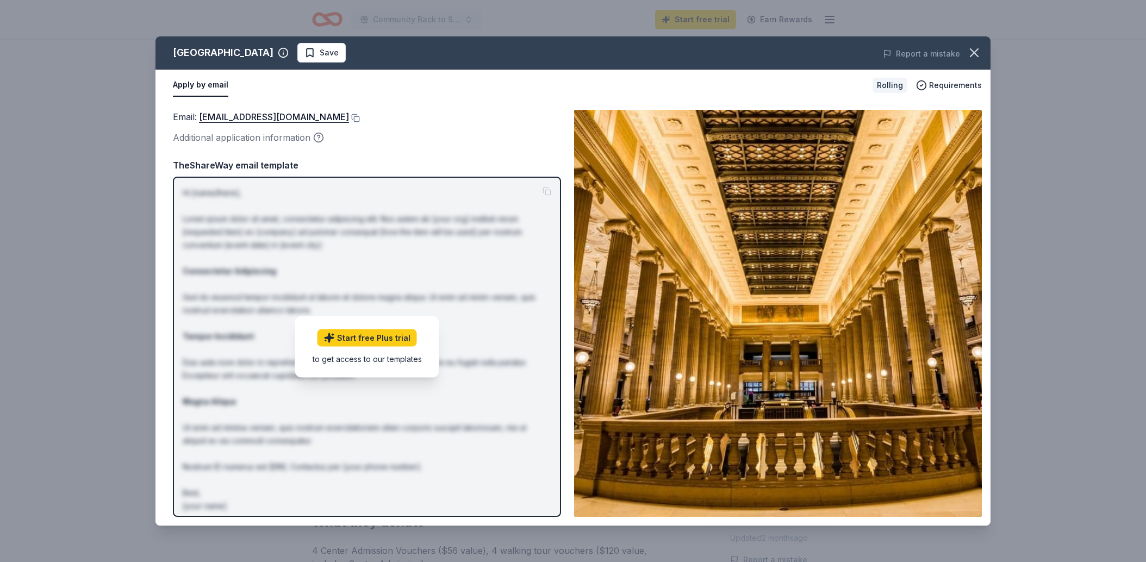
click at [461, 122] on div "Email : donationrequests@architecture.org" at bounding box center [367, 117] width 388 height 14
click at [378, 336] on link "Start free Plus trial" at bounding box center [368, 338] width 100 height 17
click at [339, 53] on span "Save" at bounding box center [322, 52] width 34 height 13
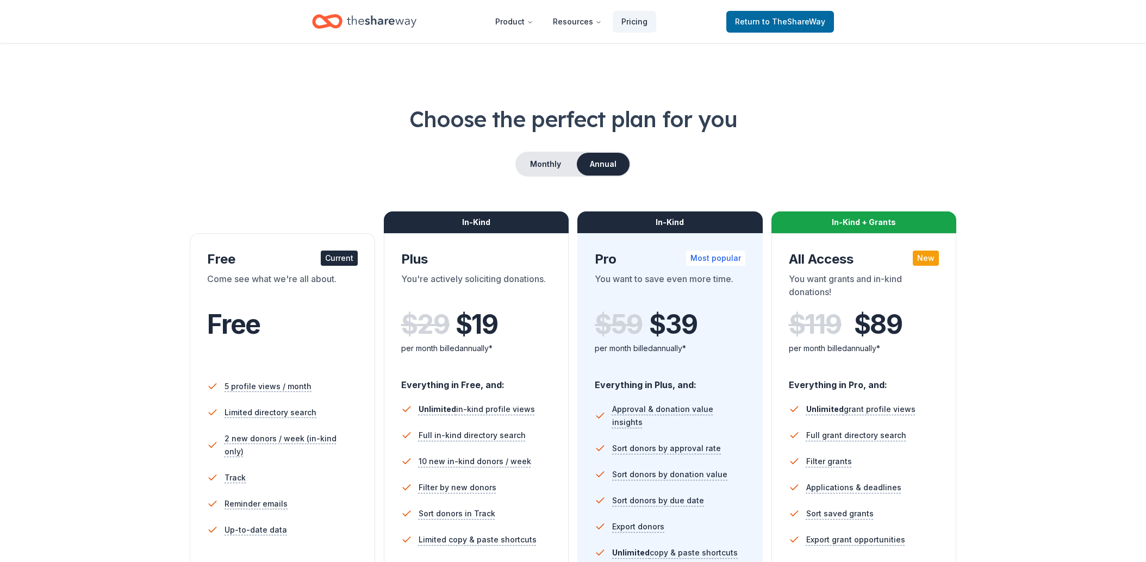
click at [292, 336] on div "Free" at bounding box center [282, 324] width 151 height 30
